Goal: Find specific page/section

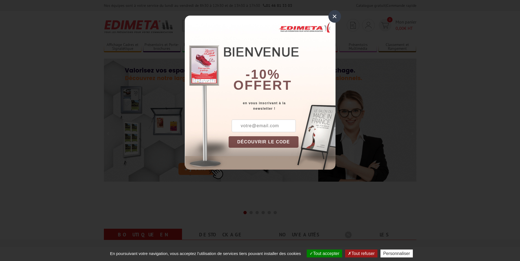
click at [337, 16] on div "×" at bounding box center [334, 16] width 13 height 13
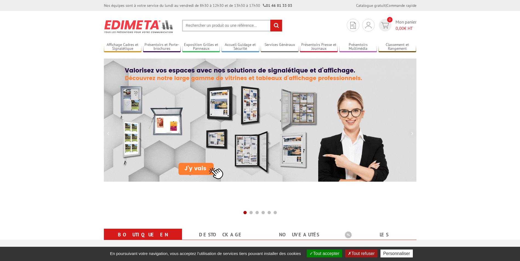
click at [233, 27] on input "text" at bounding box center [232, 26] width 100 height 12
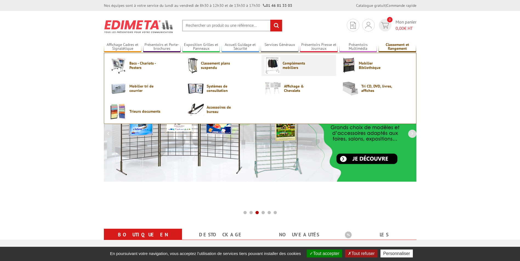
click at [284, 68] on span "Compléments mobiliers" at bounding box center [299, 65] width 33 height 9
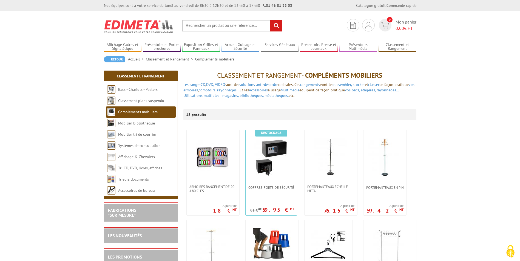
click at [236, 27] on input "text" at bounding box center [232, 26] width 100 height 12
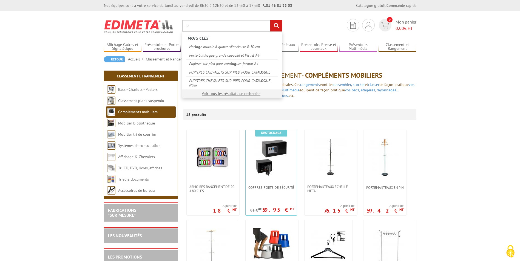
type input "l"
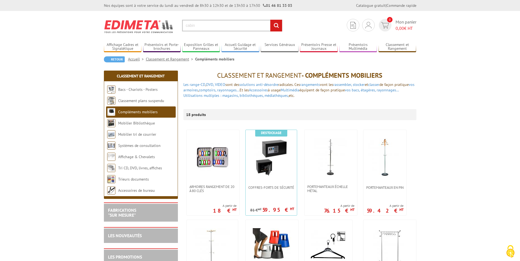
type input "cabine"
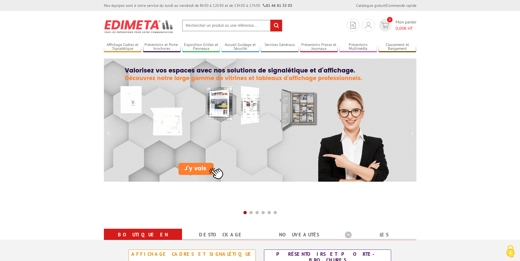
click at [225, 24] on input "text" at bounding box center [232, 26] width 100 height 12
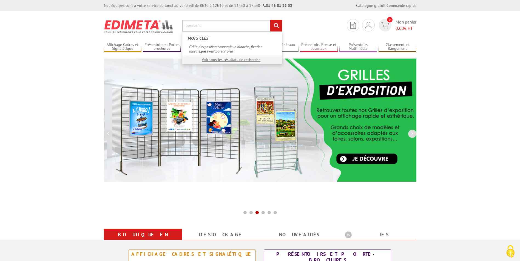
type input "paravent"
click at [270, 20] on input "rechercher" at bounding box center [276, 26] width 12 height 12
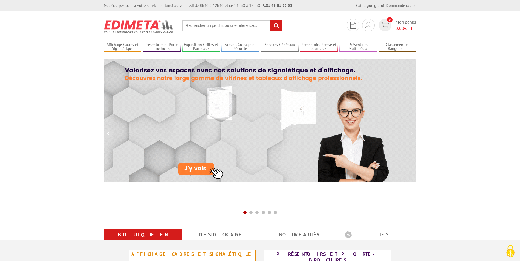
click at [214, 28] on input "text" at bounding box center [232, 26] width 100 height 12
